Goal: Information Seeking & Learning: Learn about a topic

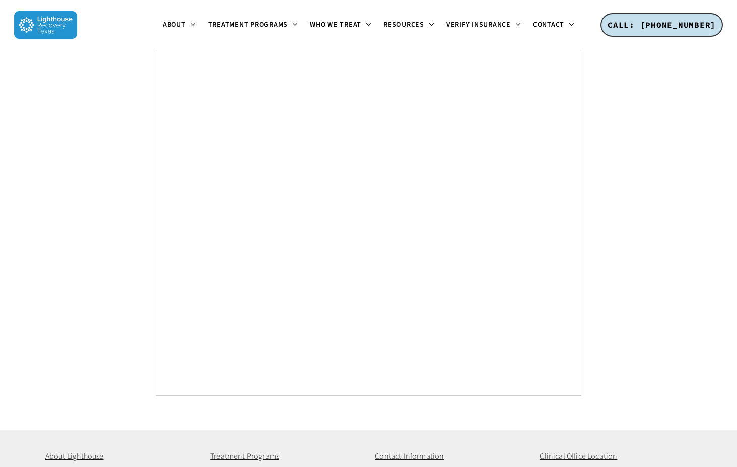
scroll to position [3771, 0]
click at [539, 25] on span "Contact" at bounding box center [548, 25] width 31 height 10
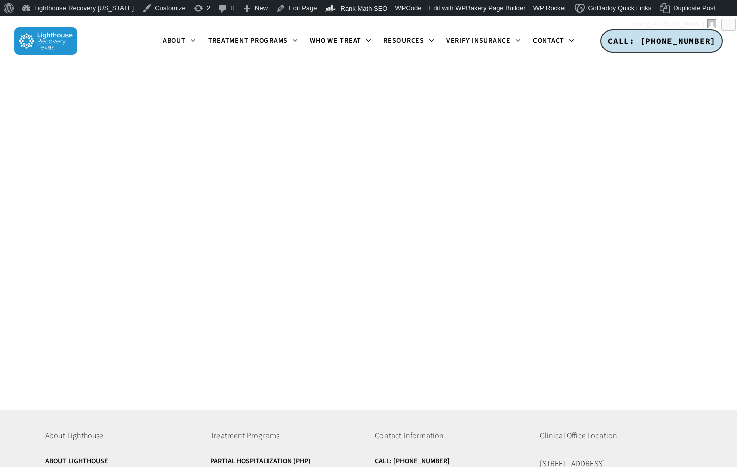
scroll to position [3821, 0]
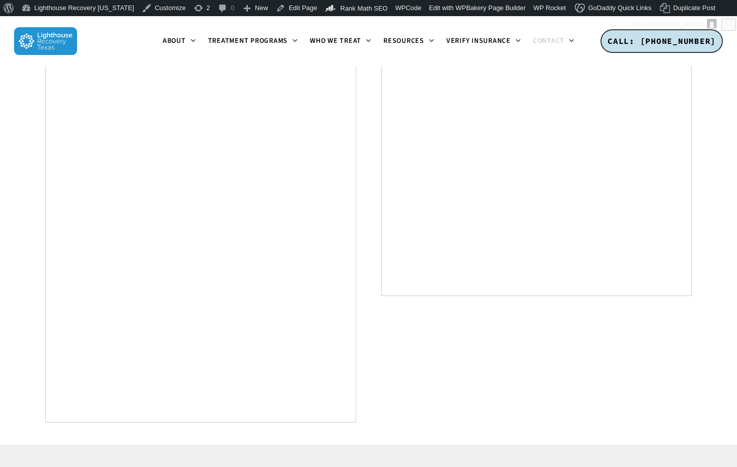
scroll to position [626, 0]
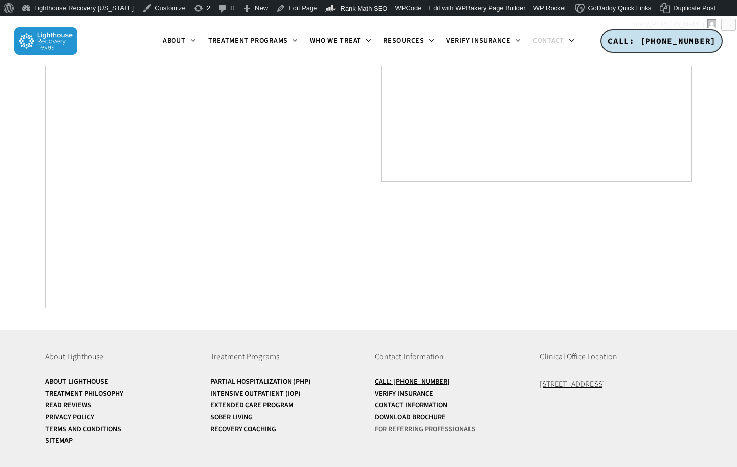
click at [392, 426] on link "For Referring Professionals" at bounding box center [451, 429] width 152 height 8
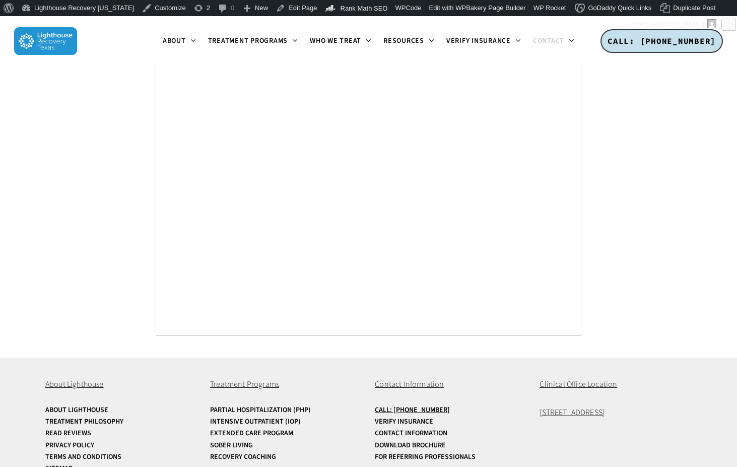
scroll to position [2036, 0]
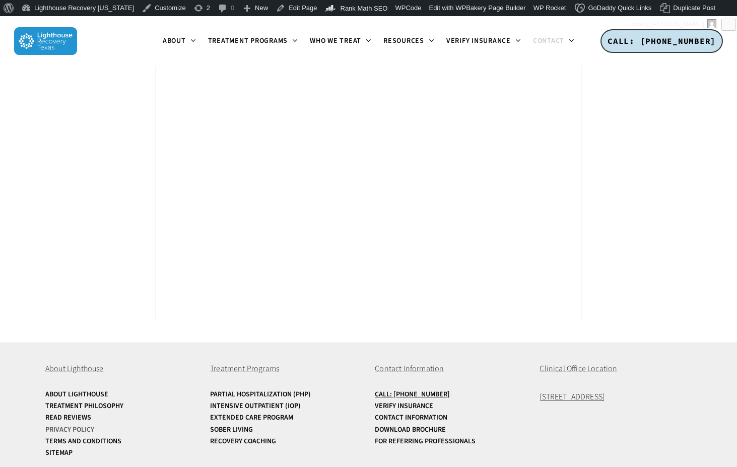
click at [74, 426] on link "Privacy Policy" at bounding box center [121, 430] width 152 height 8
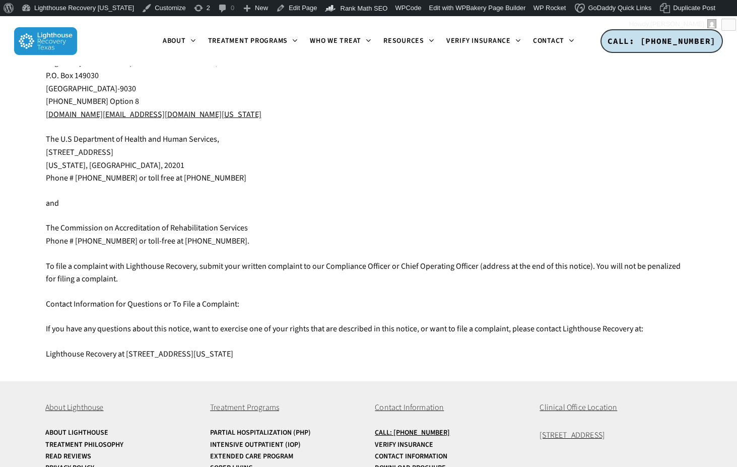
scroll to position [2143, 0]
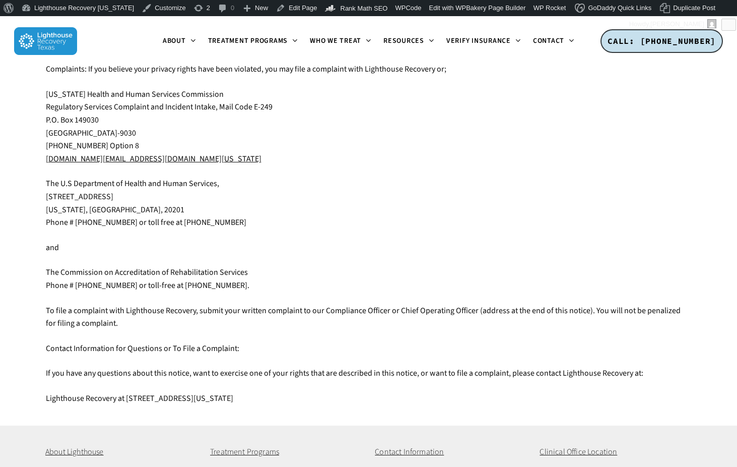
click at [263, 353] on p "Contact Information for Questions or To File a Complaint:" at bounding box center [369, 354] width 646 height 25
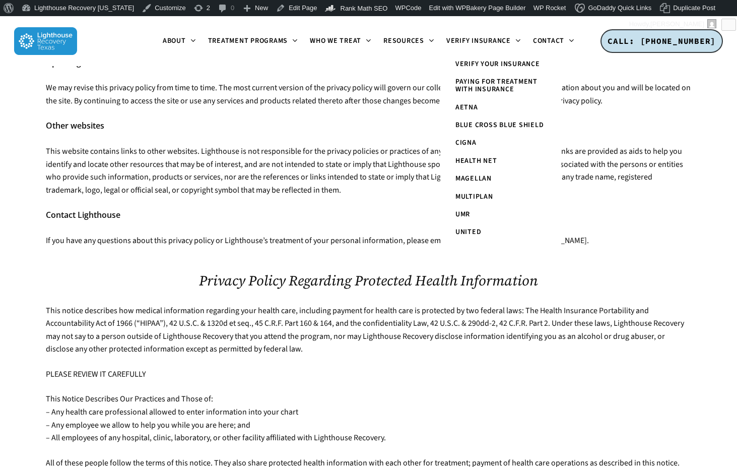
scroll to position [698, 0]
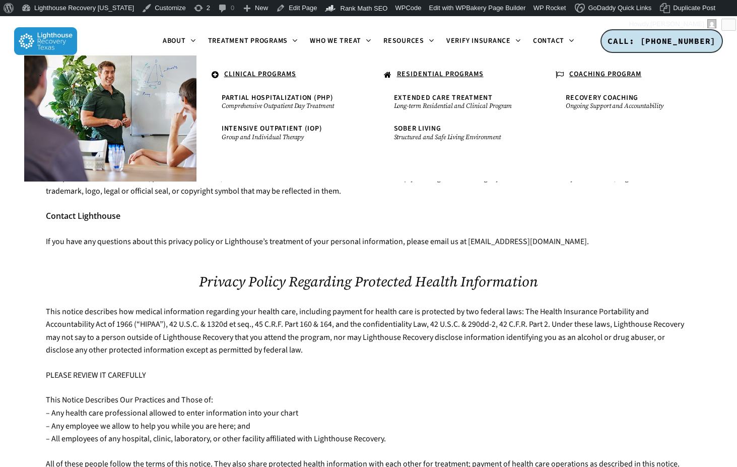
click at [288, 76] on u "CLINICAL PROGRAMS" at bounding box center [260, 74] width 72 height 10
click at [235, 76] on u "CLINICAL PROGRAMS" at bounding box center [260, 74] width 72 height 10
click at [291, 129] on span "Intensive Outpatient (IOP)" at bounding box center [272, 128] width 101 height 10
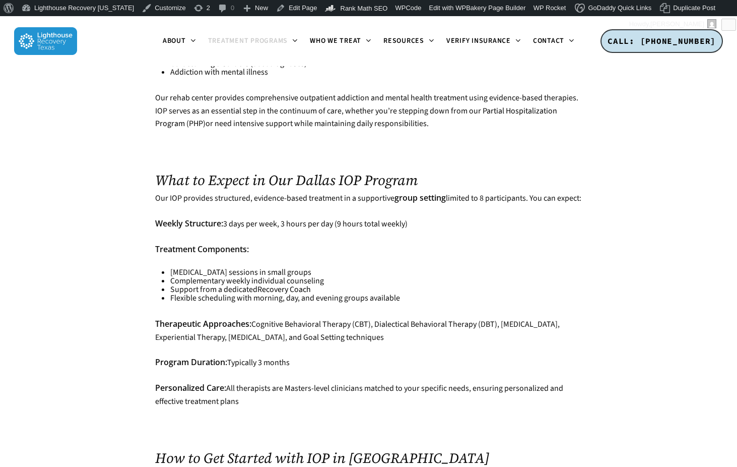
scroll to position [2786, 0]
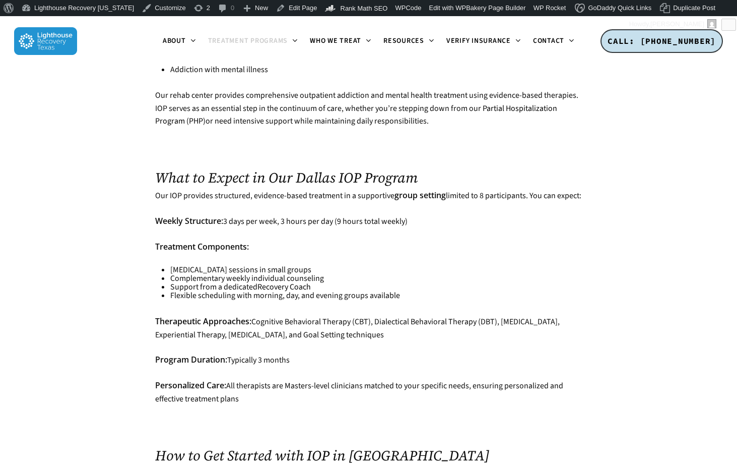
drag, startPoint x: 183, startPoint y: 169, endPoint x: 320, endPoint y: 190, distance: 138.1
click at [353, 265] on ul "Group therapy sessions in small groups Complementary weekly individual counseli…" at bounding box center [375, 282] width 411 height 34
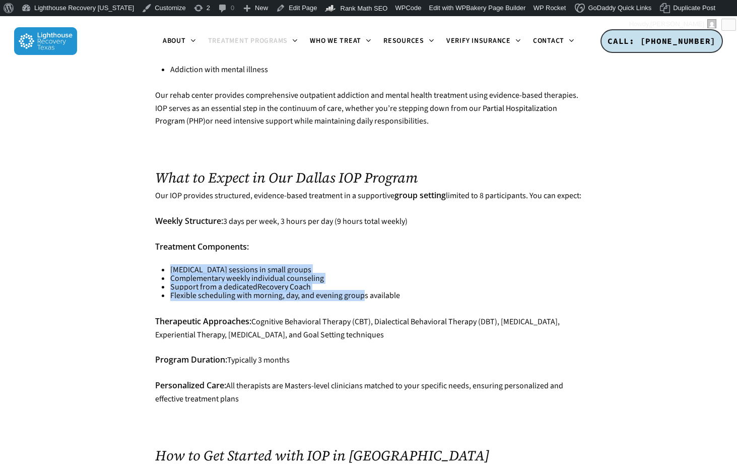
drag, startPoint x: 190, startPoint y: 176, endPoint x: 364, endPoint y: 193, distance: 174.1
click at [364, 265] on ul "Group therapy sessions in small groups Complementary weekly individual counseli…" at bounding box center [375, 282] width 411 height 34
drag, startPoint x: 255, startPoint y: 220, endPoint x: 417, endPoint y: 237, distance: 162.2
click at [417, 315] on p "Therapeutic Approaches: Cognitive Behavioral Therapy (CBT), Dialectical Behavio…" at bounding box center [368, 334] width 426 height 38
copy p "Cognitive Behavioral Therapy (CBT), Dialectical Behavioral Therapy (DBT), Famil…"
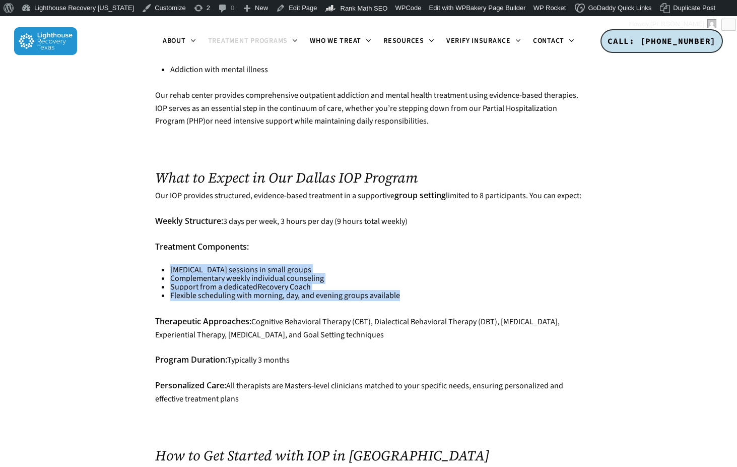
drag, startPoint x: 170, startPoint y: 171, endPoint x: 412, endPoint y: 195, distance: 243.0
click at [412, 265] on ul "Group therapy sessions in small groups Complementary weekly individual counseli…" at bounding box center [375, 282] width 411 height 34
copy ul "Group therapy sessions in small groups Complementary weekly individual counseli…"
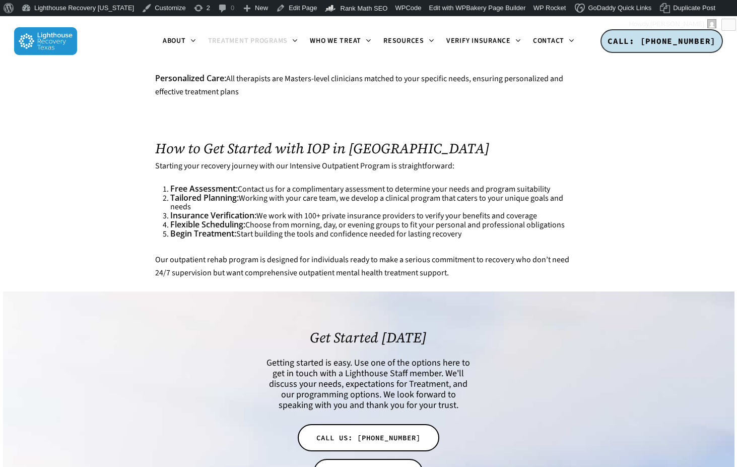
scroll to position [3094, 0]
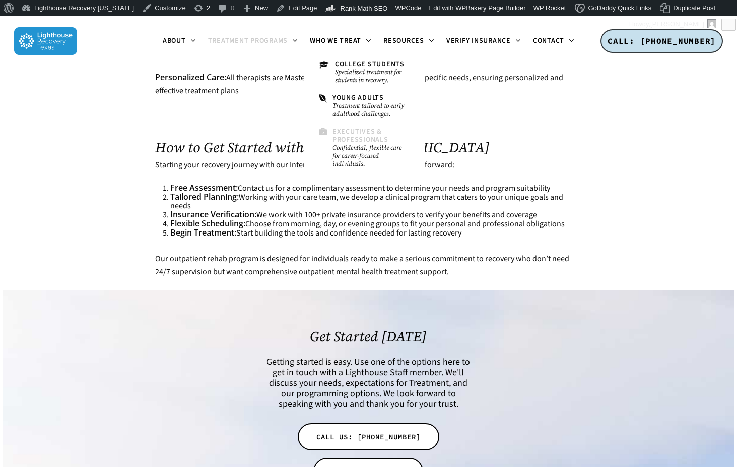
click at [356, 136] on span "Executives & Professionals" at bounding box center [361, 135] width 56 height 18
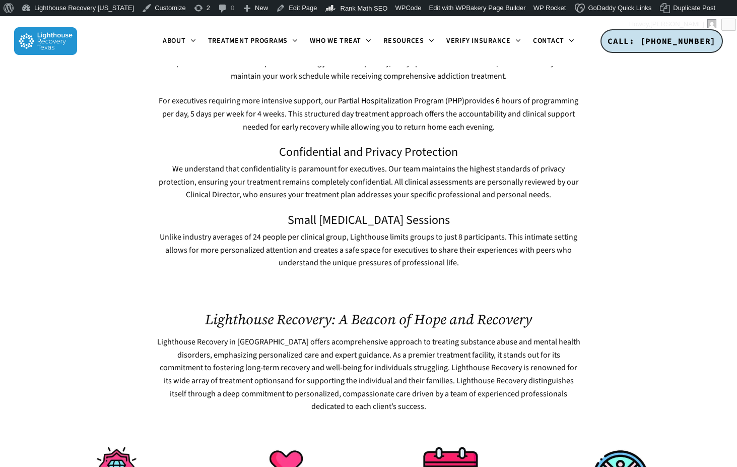
scroll to position [767, 0]
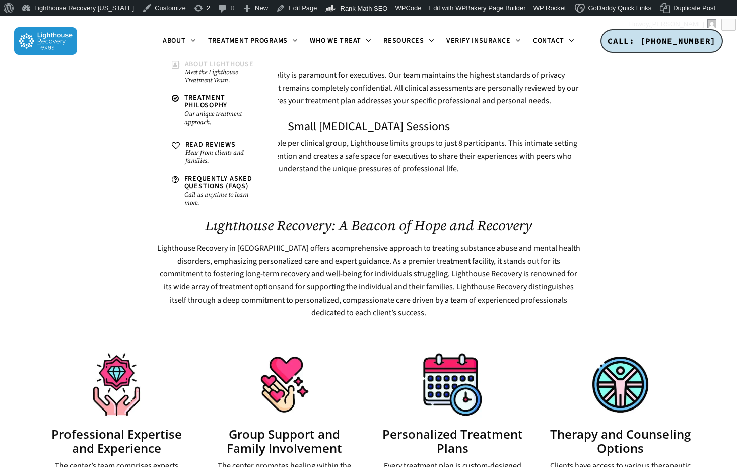
click at [201, 64] on span "About Lighthouse" at bounding box center [219, 64] width 69 height 10
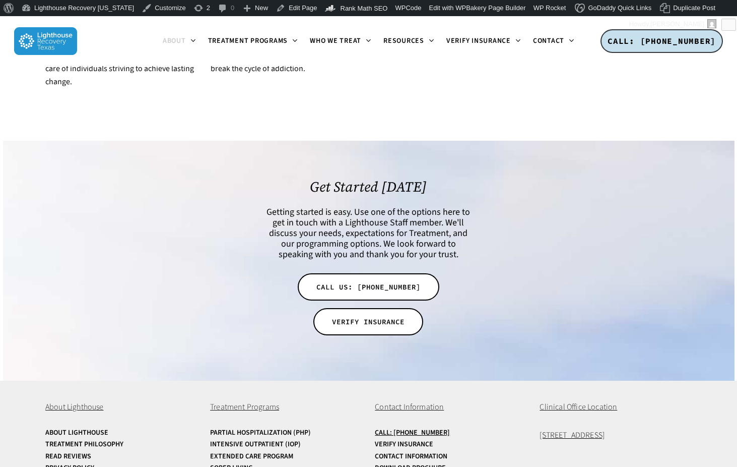
scroll to position [2029, 0]
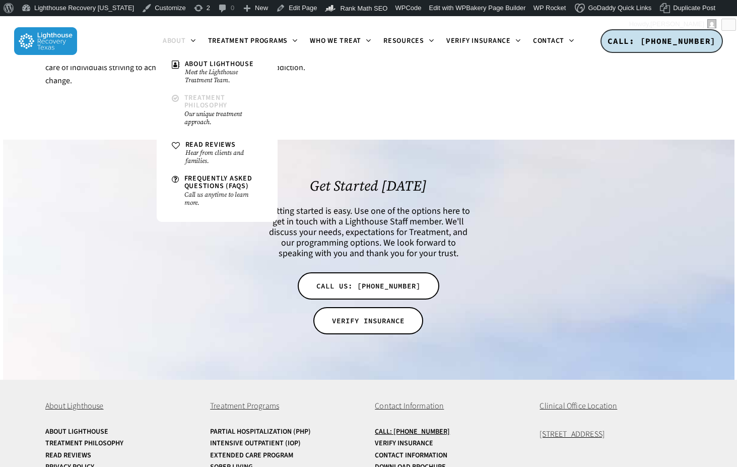
click at [195, 98] on span "Treatment Philosophy" at bounding box center [205, 102] width 43 height 18
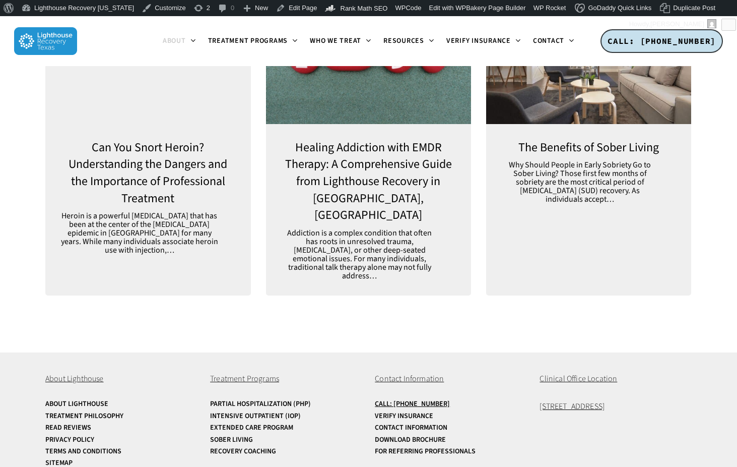
scroll to position [2720, 0]
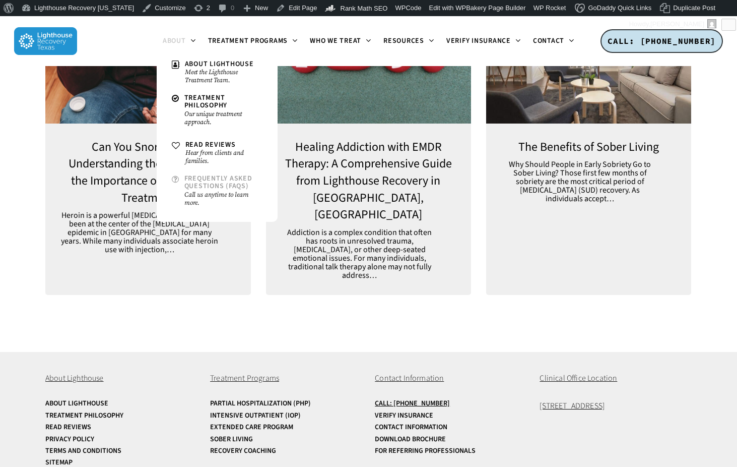
click at [208, 182] on span "Frequently Asked Questions (FAQs)" at bounding box center [218, 182] width 68 height 18
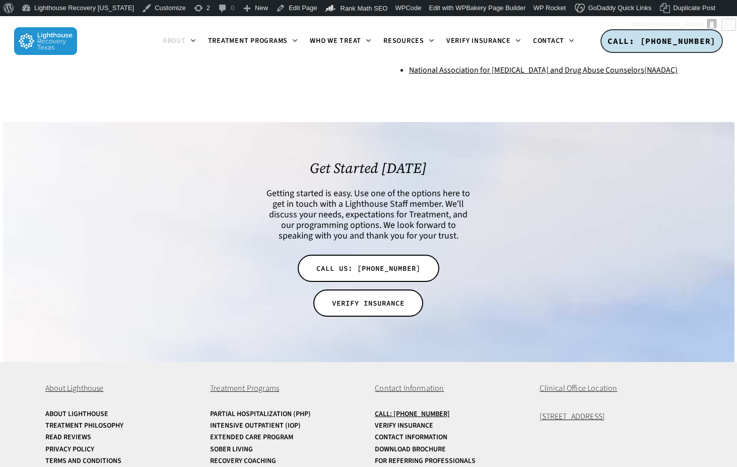
scroll to position [386, 0]
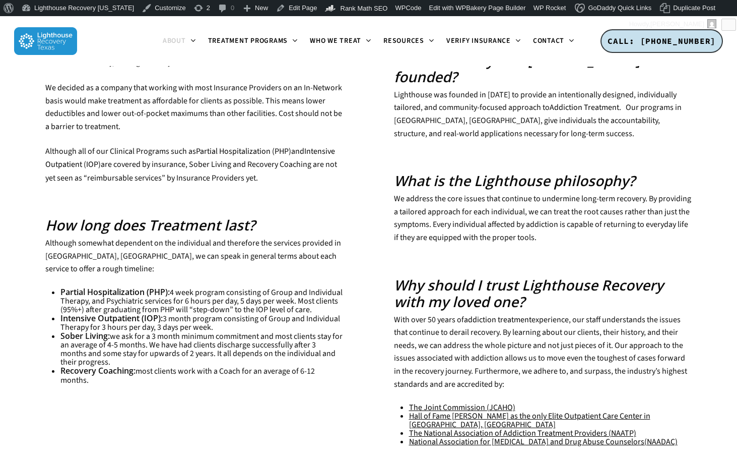
click at [39, 47] on img at bounding box center [45, 41] width 63 height 28
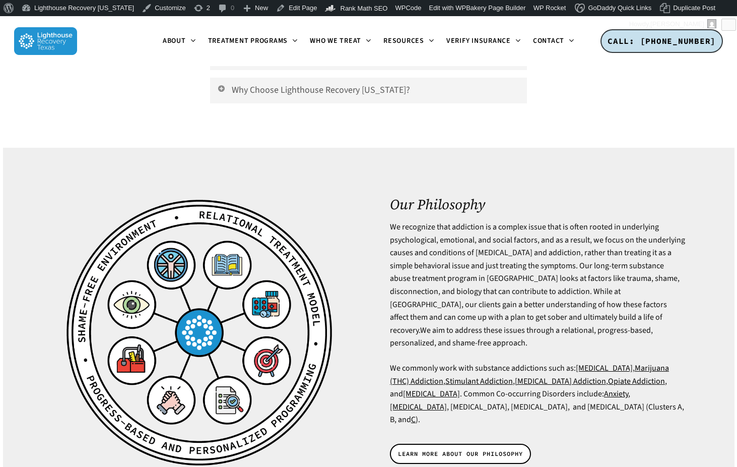
scroll to position [2494, 0]
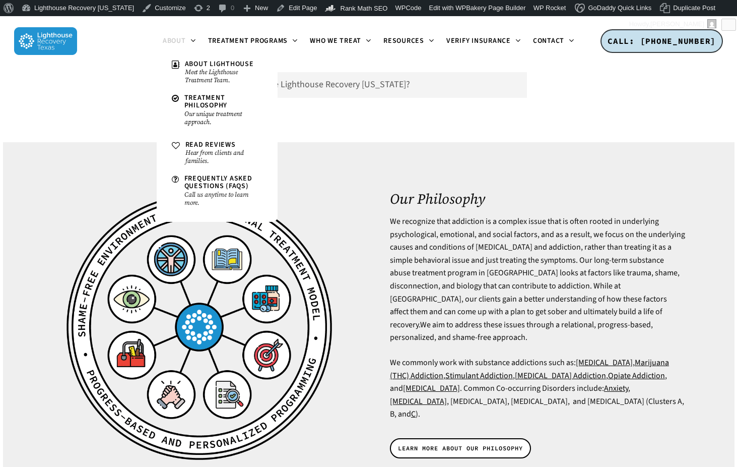
click at [181, 40] on span "About" at bounding box center [174, 41] width 23 height 10
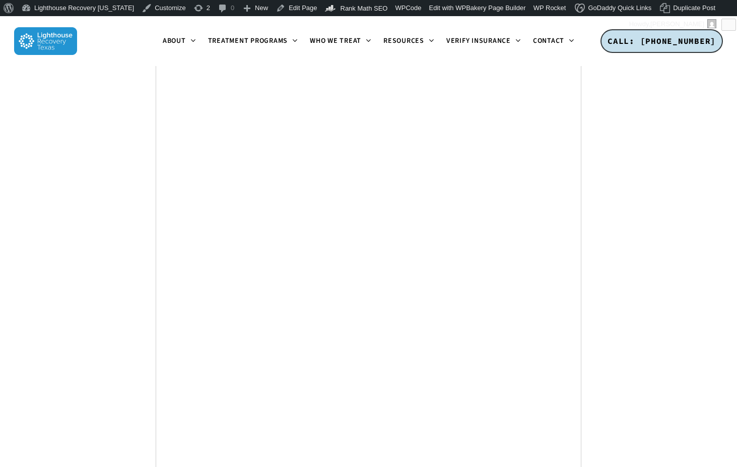
scroll to position [3734, 0]
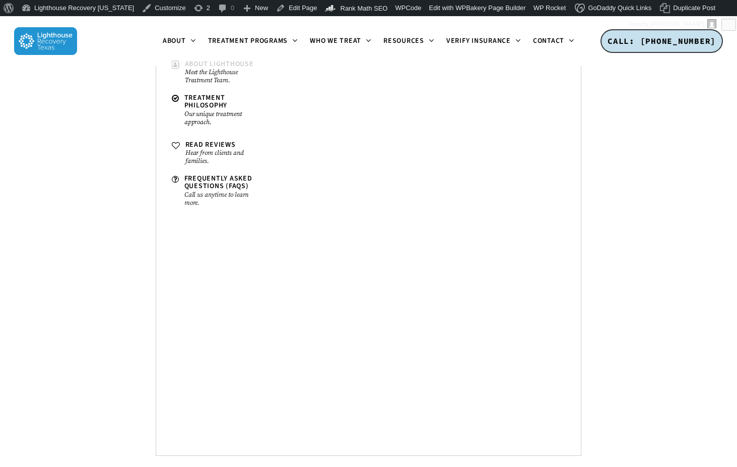
click at [197, 69] on small "Meet the Lighthouse Treatment Team." at bounding box center [224, 76] width 78 height 16
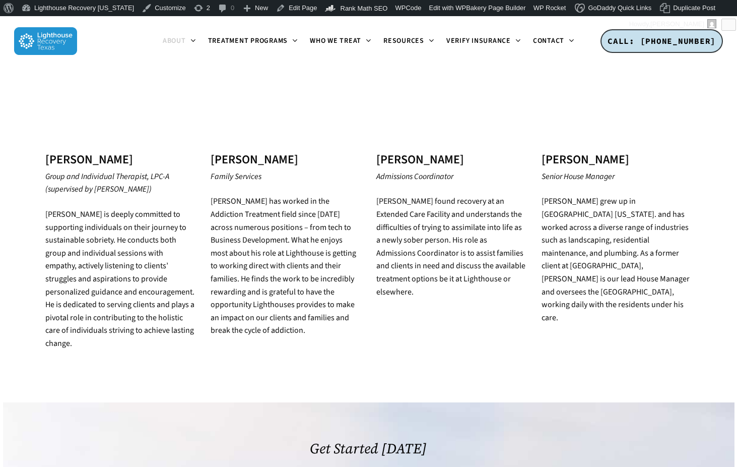
scroll to position [2023, 0]
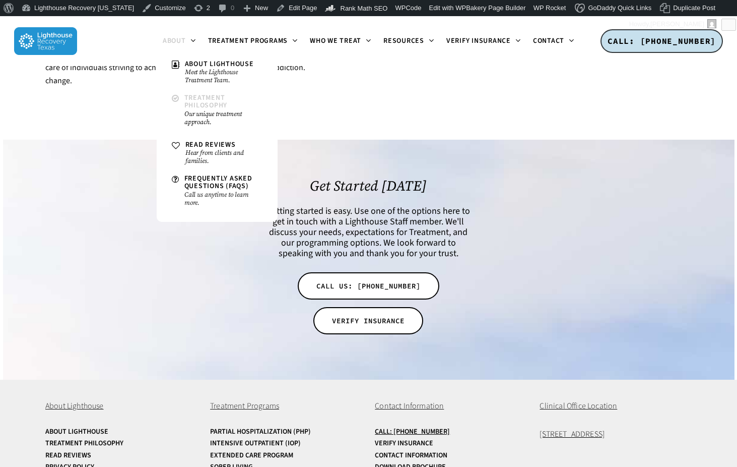
click at [198, 103] on span "Treatment Philosophy" at bounding box center [205, 102] width 43 height 18
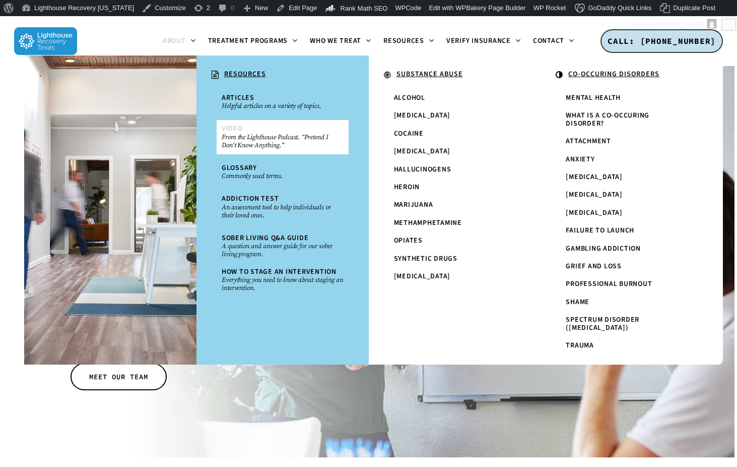
click at [232, 138] on small "From the Lighthouse Podcast, “Pretend I Don’t Know Anything.”" at bounding box center [283, 141] width 122 height 16
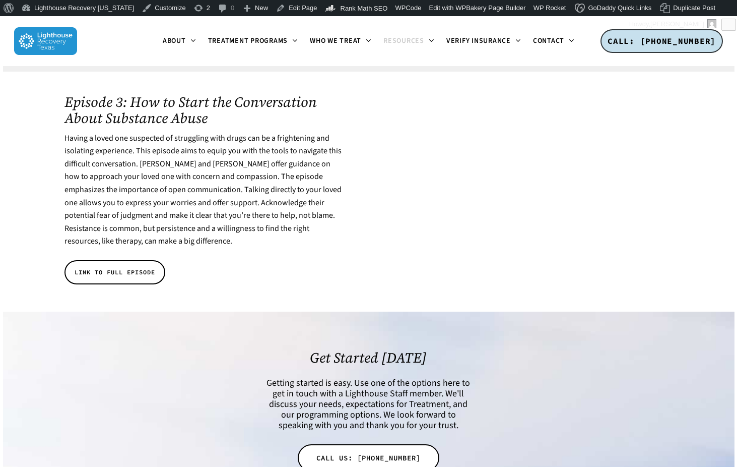
scroll to position [3443, 0]
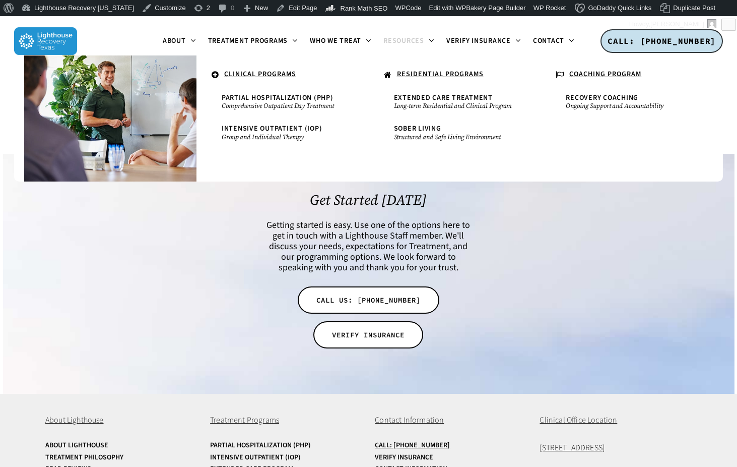
click at [432, 74] on u "RESIDENTIAL PROGRAMS" at bounding box center [440, 74] width 87 height 10
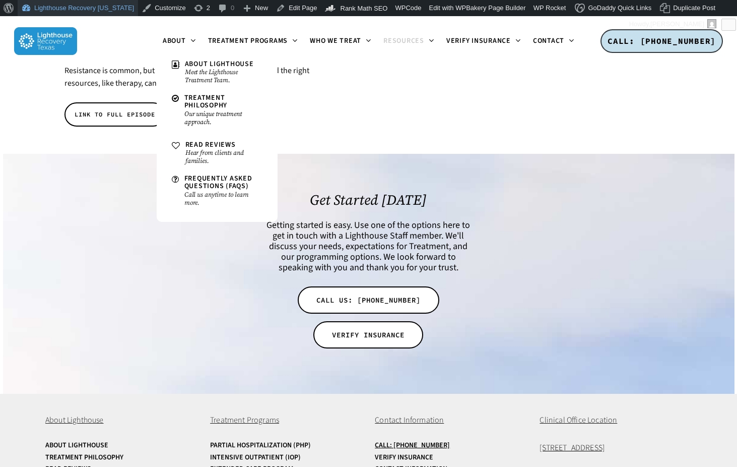
click at [82, 13] on link "Lighthouse Recovery [US_STATE]" at bounding box center [78, 8] width 120 height 16
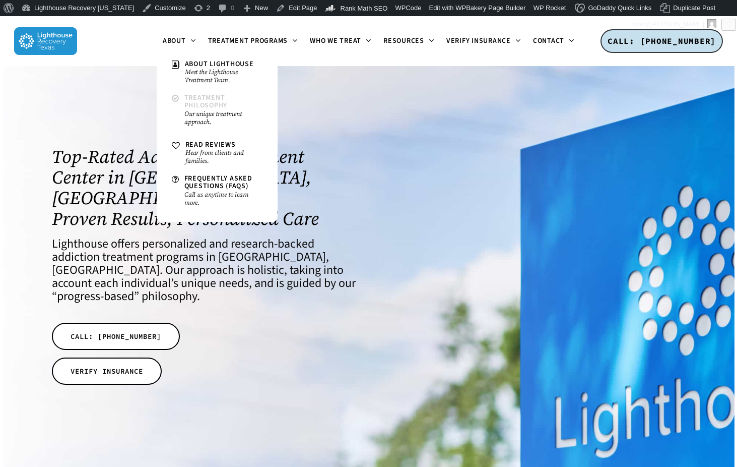
click at [201, 99] on span "Treatment Philosophy" at bounding box center [205, 102] width 43 height 18
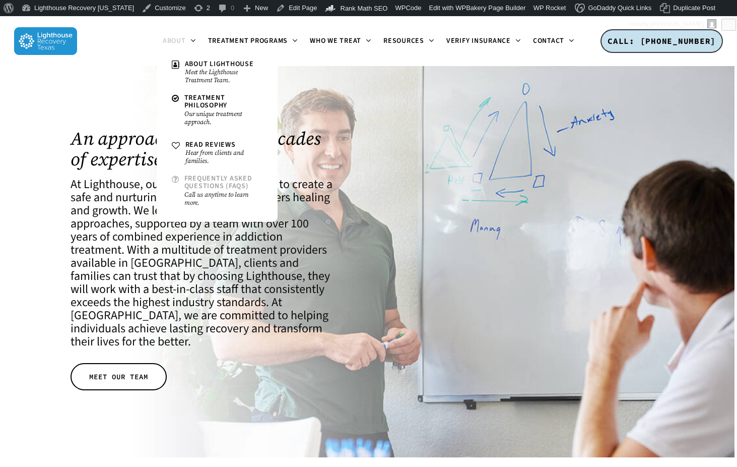
click at [199, 170] on link "Frequently Asked Questions (FAQs) Call us anytime to learn more." at bounding box center [217, 191] width 101 height 42
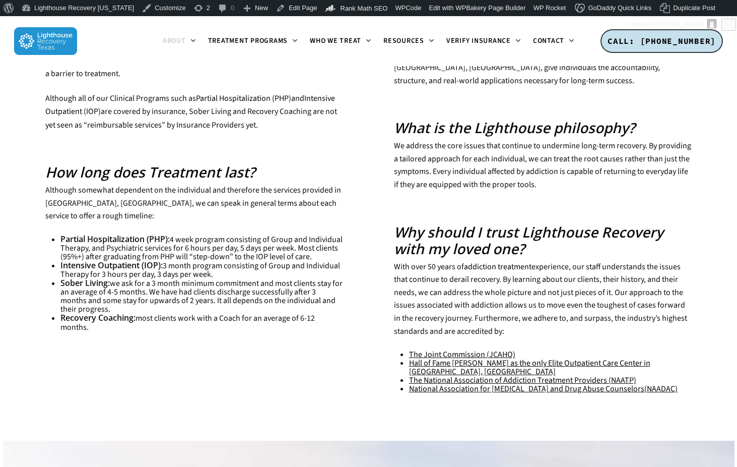
scroll to position [478, 0]
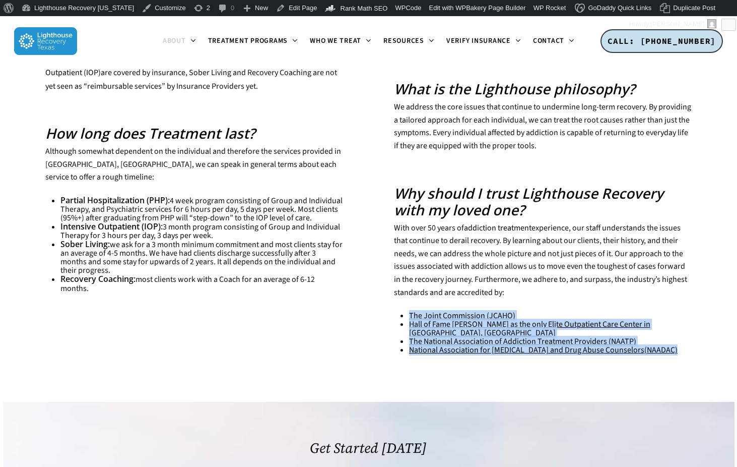
drag, startPoint x: 404, startPoint y: 289, endPoint x: 666, endPoint y: 327, distance: 264.3
click at [666, 327] on div "Frequently Asked Questions What insurances do you accept? Lighthouse works comm…" at bounding box center [368, 124] width 646 height 1033
copy div "The Joint Commission (JCAHO) Hall of Fame [PERSON_NAME] as the only Elite Outpa…"
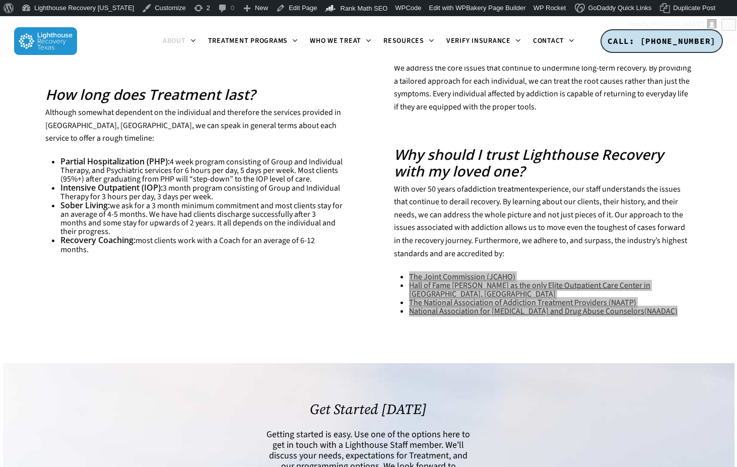
scroll to position [351, 0]
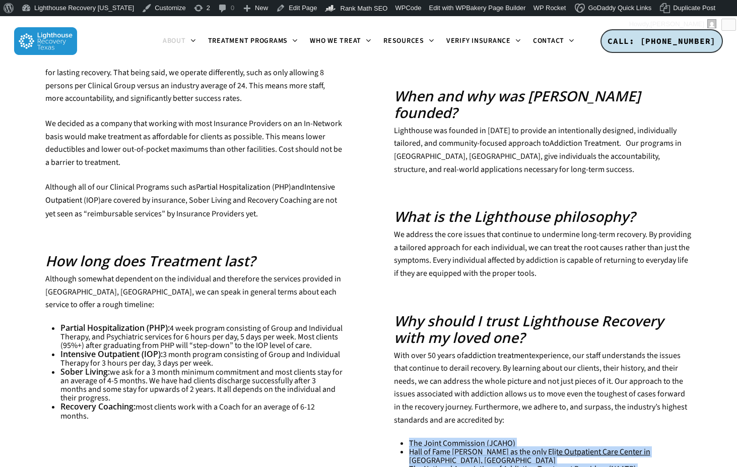
click at [45, 45] on img at bounding box center [45, 41] width 63 height 28
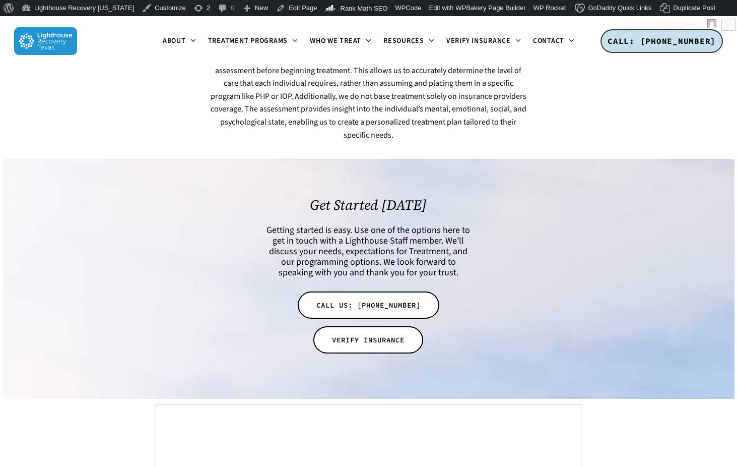
scroll to position [3189, 0]
